Goal: Transaction & Acquisition: Purchase product/service

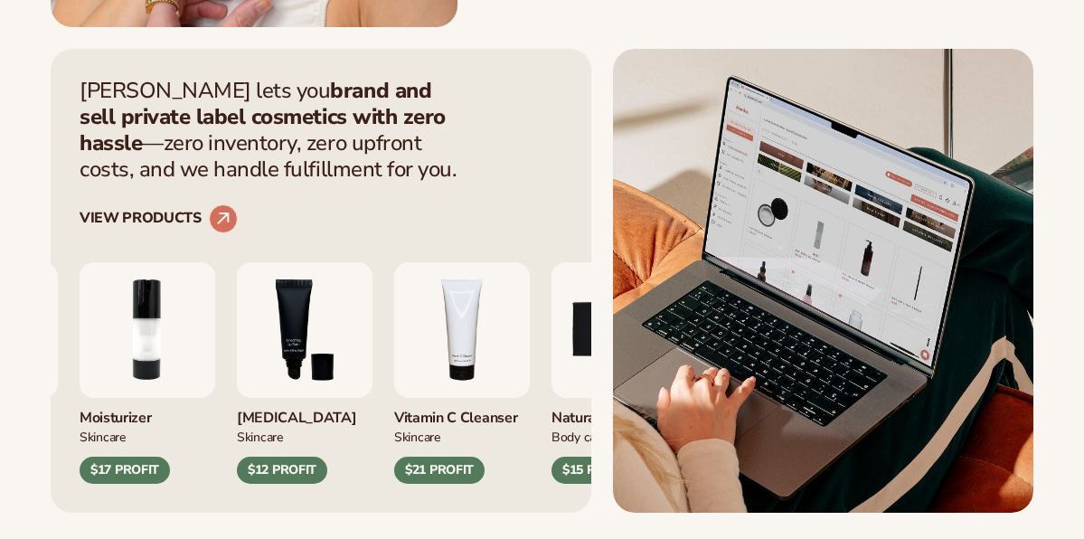
scroll to position [904, 0]
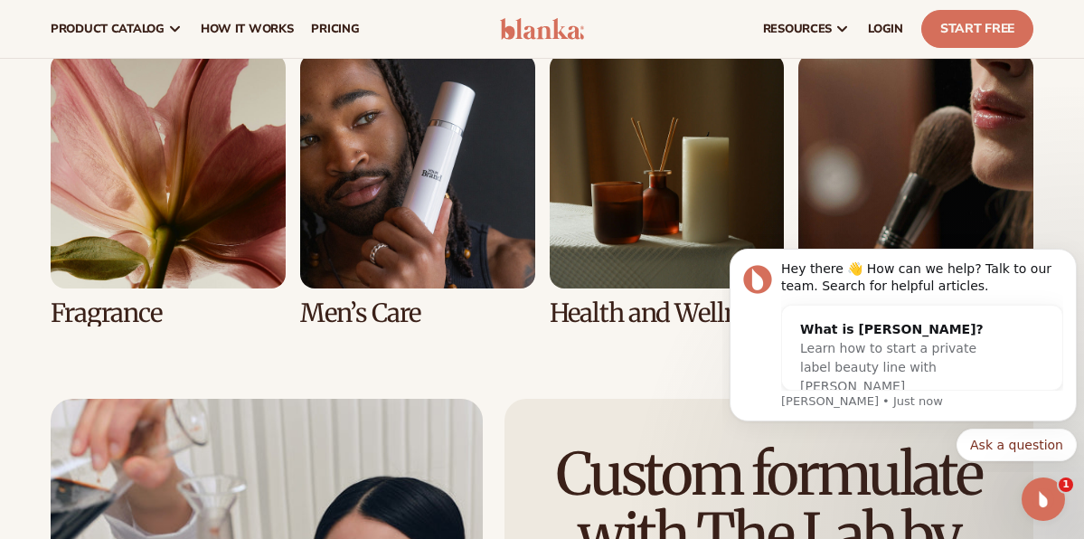
scroll to position [3416, 0]
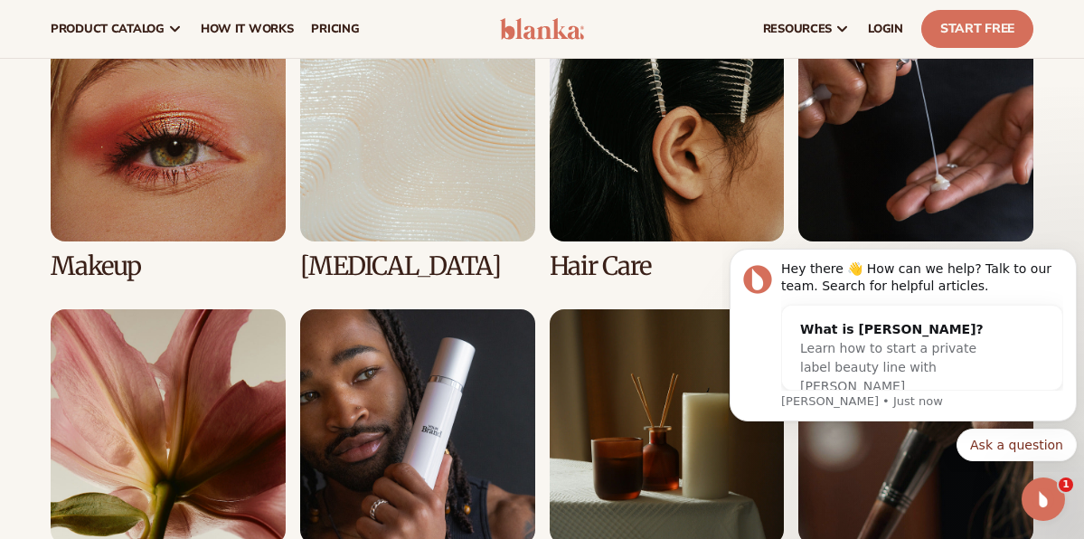
click at [392, 142] on link "2 / 8" at bounding box center [417, 143] width 235 height 274
click at [1071, 252] on icon "Dismiss notification" at bounding box center [1072, 254] width 10 height 10
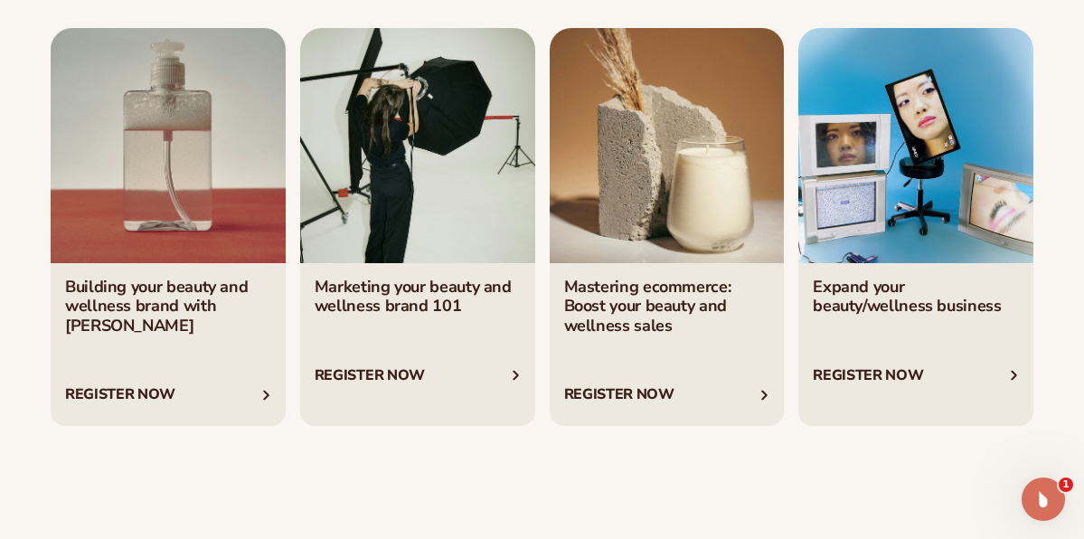
scroll to position [6489, 0]
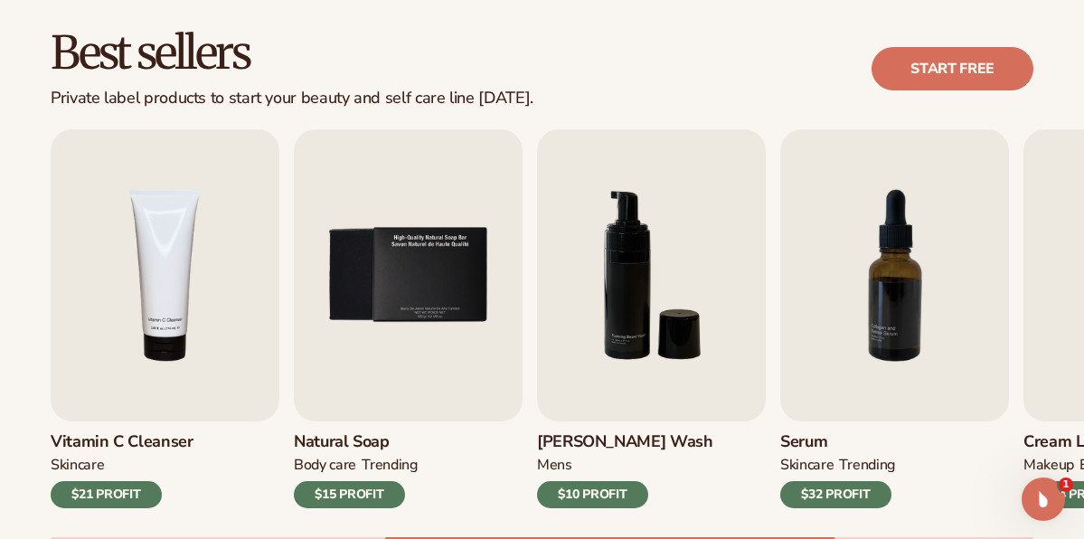
scroll to position [619, 0]
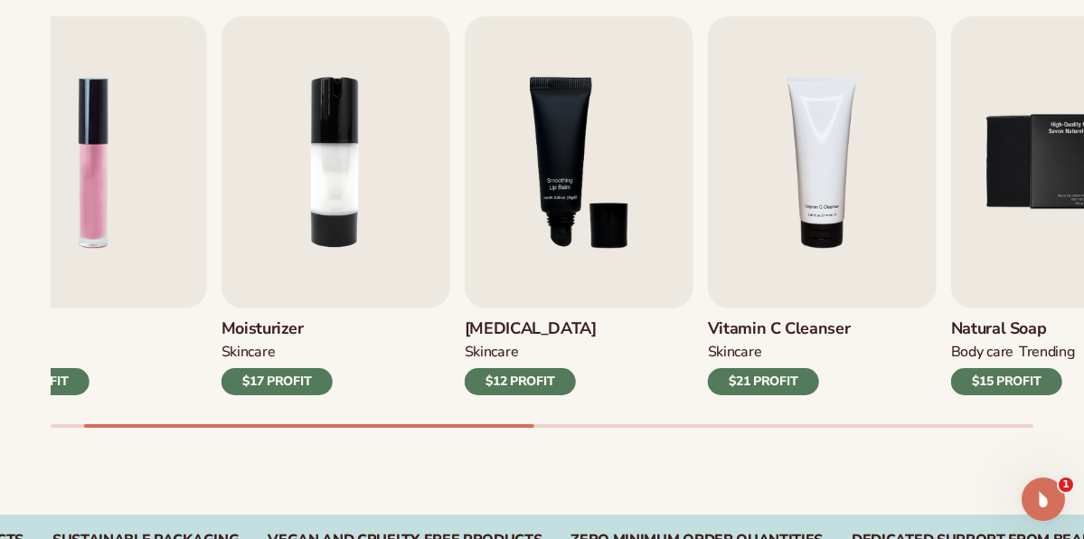
click at [212, 421] on div "Lip Gloss MAKEUP $16 PROFIT Moisturizer SKINCARE $17 PROFIT SKINCARE mens" at bounding box center [567, 221] width 1033 height 411
